Goal: Learn about a topic

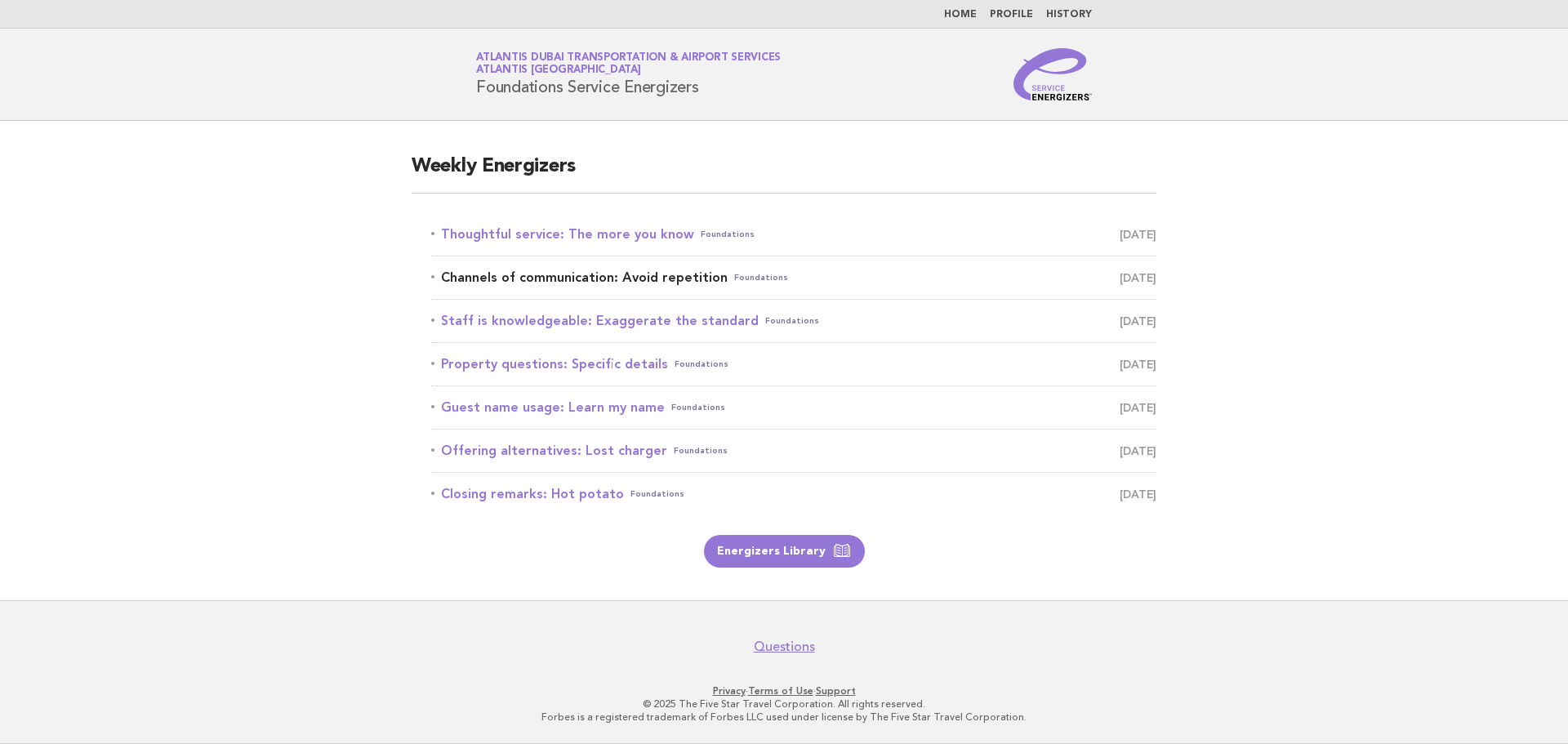
click at [1120, 276] on span "[DATE]" at bounding box center [1138, 277] width 37 height 23
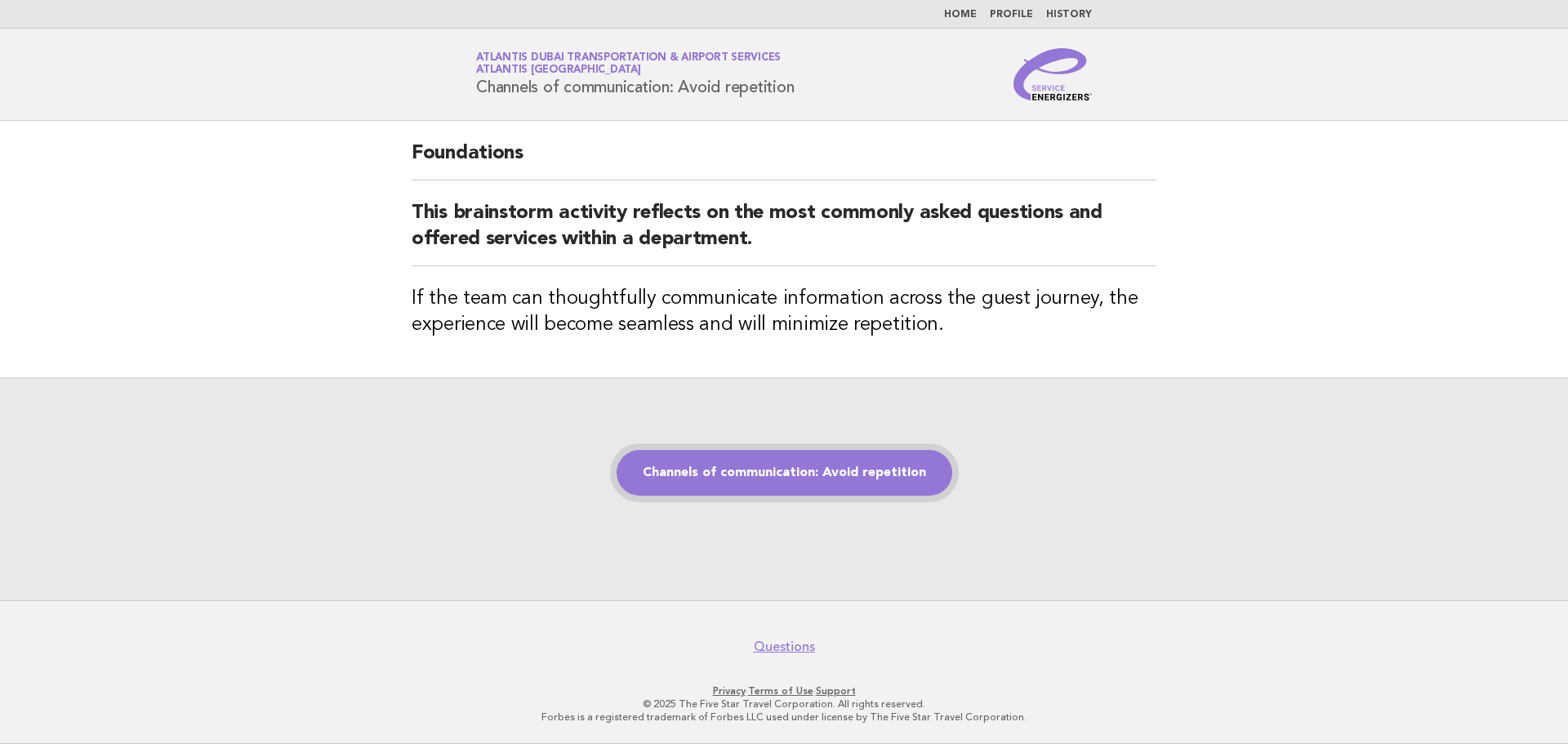
click at [773, 495] on link "Channels of communication: Avoid repetition" at bounding box center [784, 472] width 336 height 45
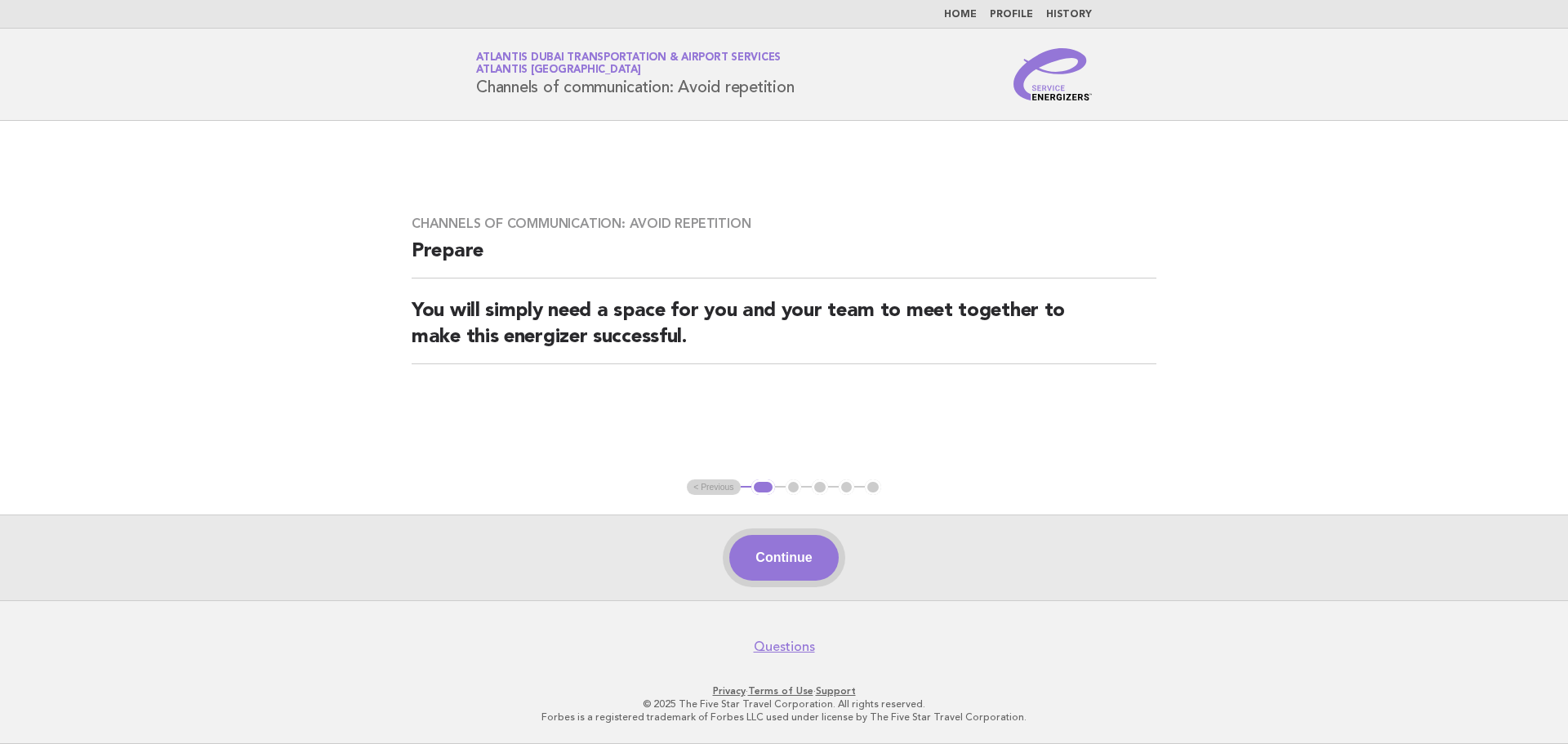
click at [788, 549] on button "Continue" at bounding box center [783, 557] width 109 height 45
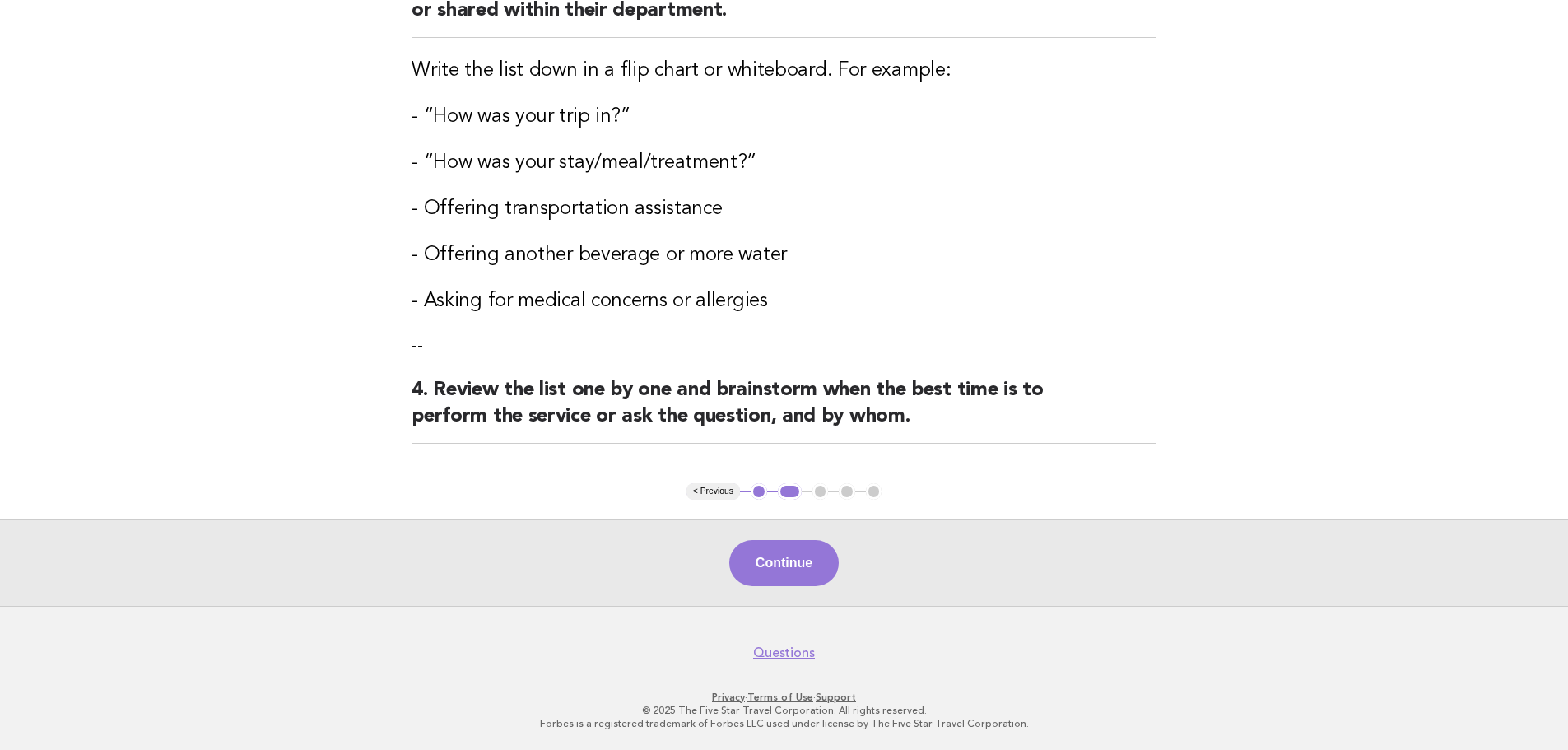
click at [826, 571] on button "Continue" at bounding box center [784, 562] width 110 height 46
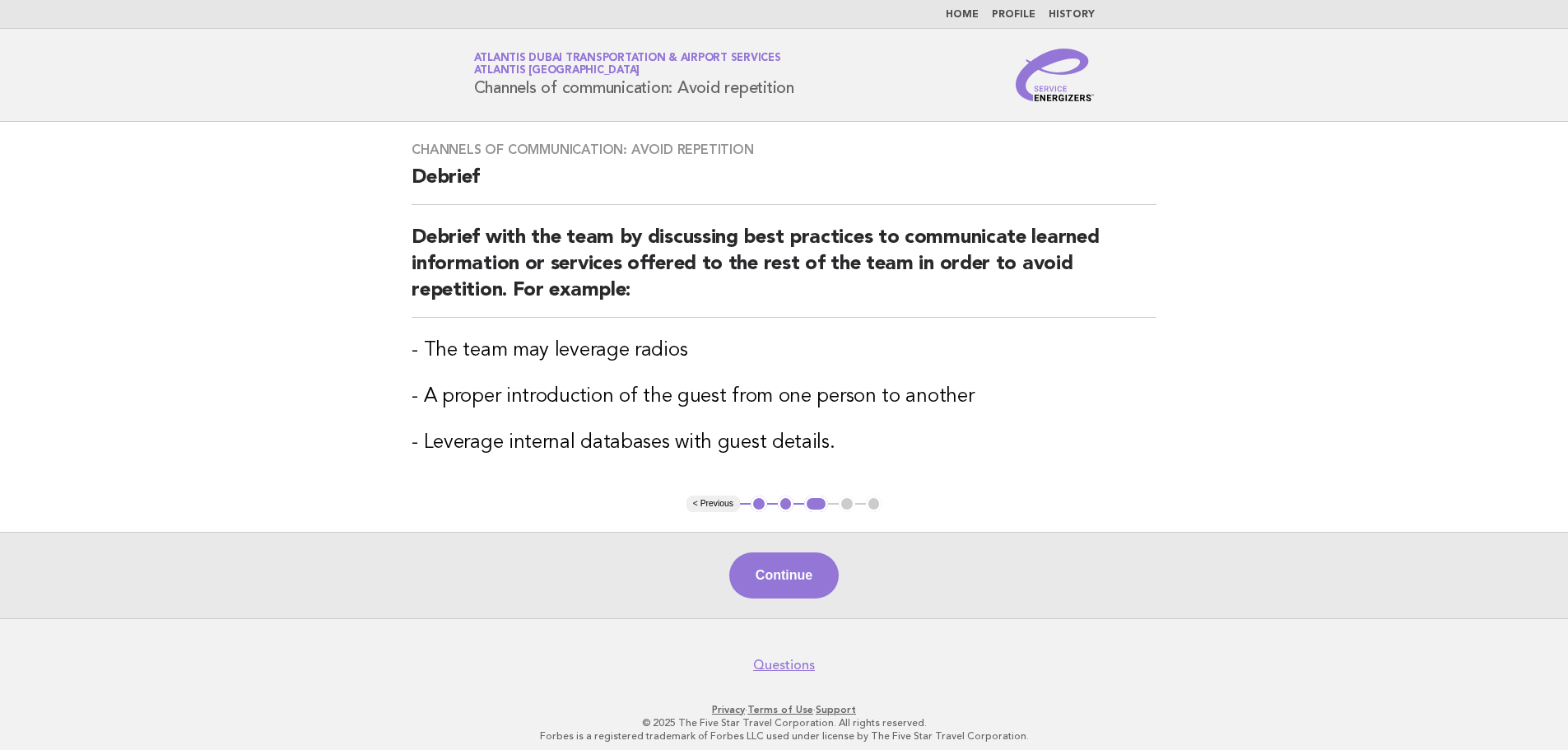
click at [829, 567] on button "Continue" at bounding box center [784, 574] width 110 height 46
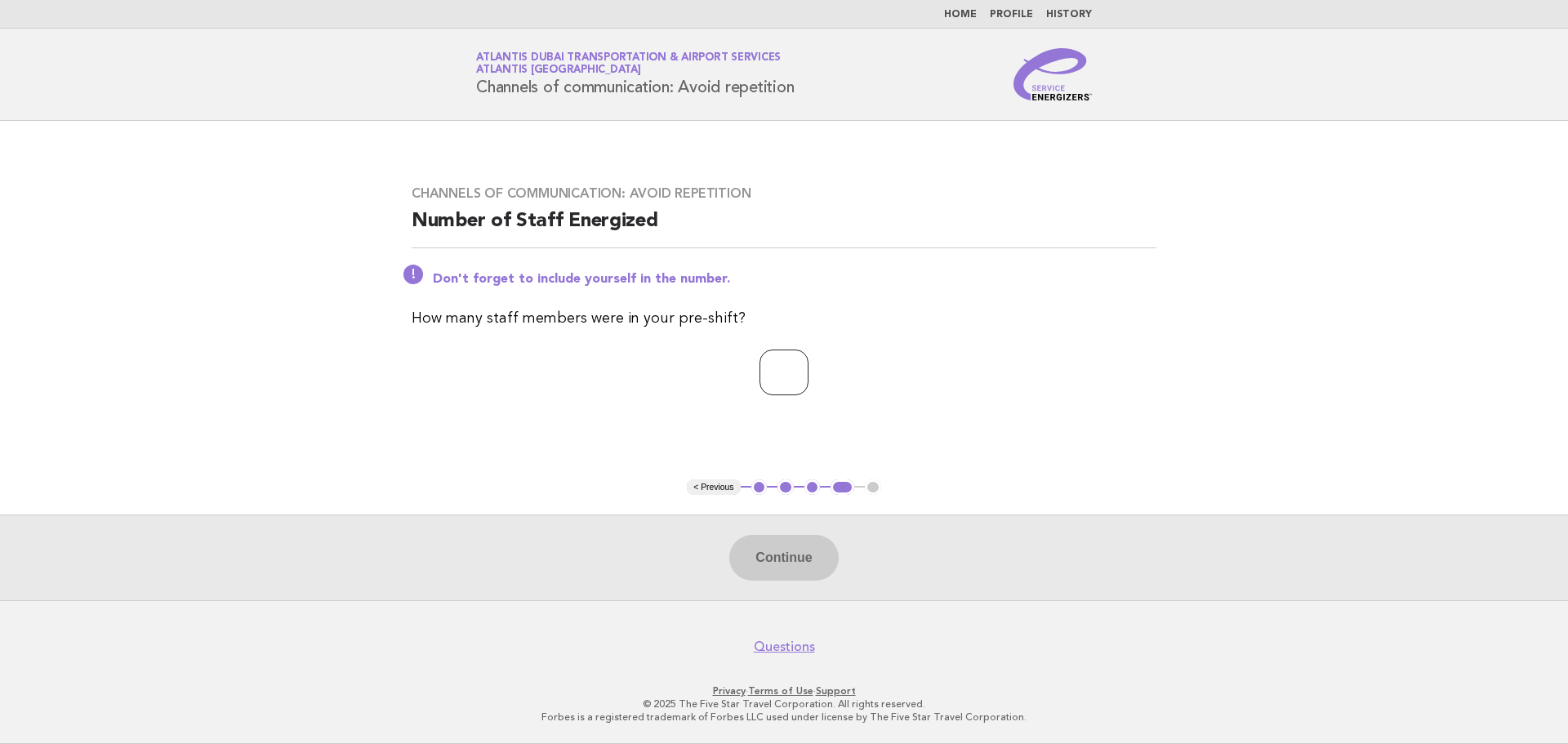
click at [782, 374] on input "number" at bounding box center [784, 372] width 49 height 45
type input "**"
click at [789, 550] on button "Continue" at bounding box center [783, 557] width 109 height 45
